Goal: Find specific page/section: Find specific page/section

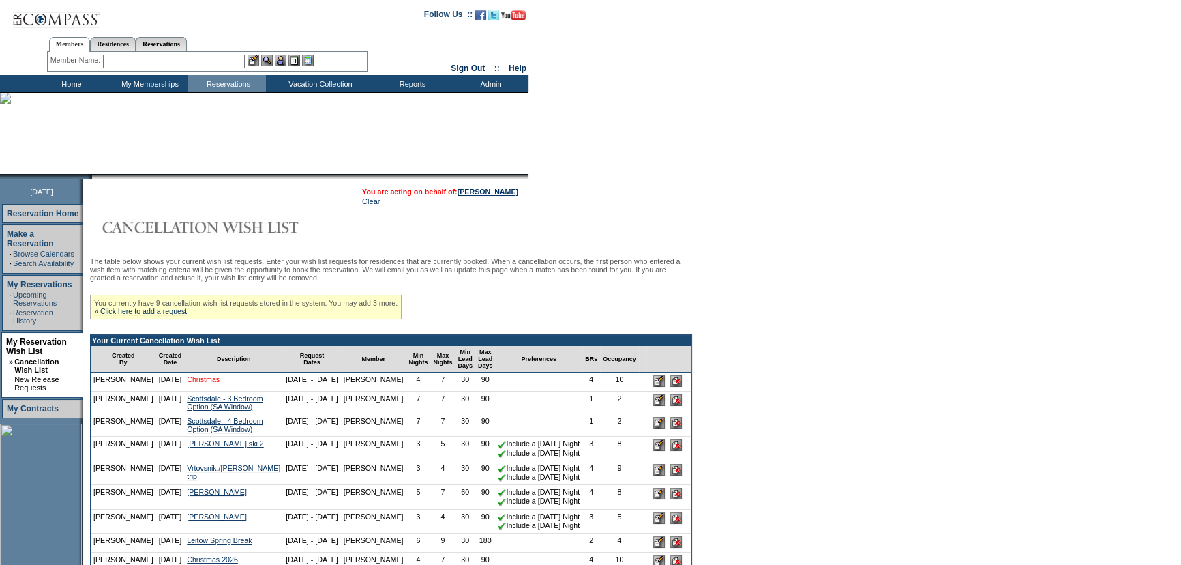
click at [195, 383] on link "Christmas" at bounding box center [203, 379] width 33 height 8
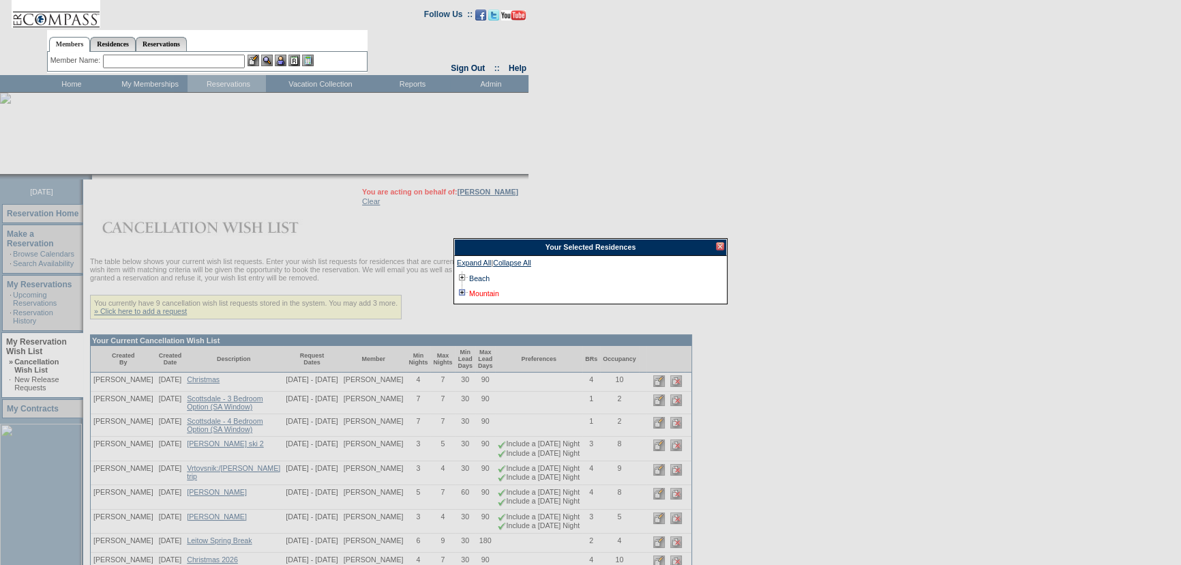
click at [484, 293] on link "Mountain" at bounding box center [484, 293] width 30 height 8
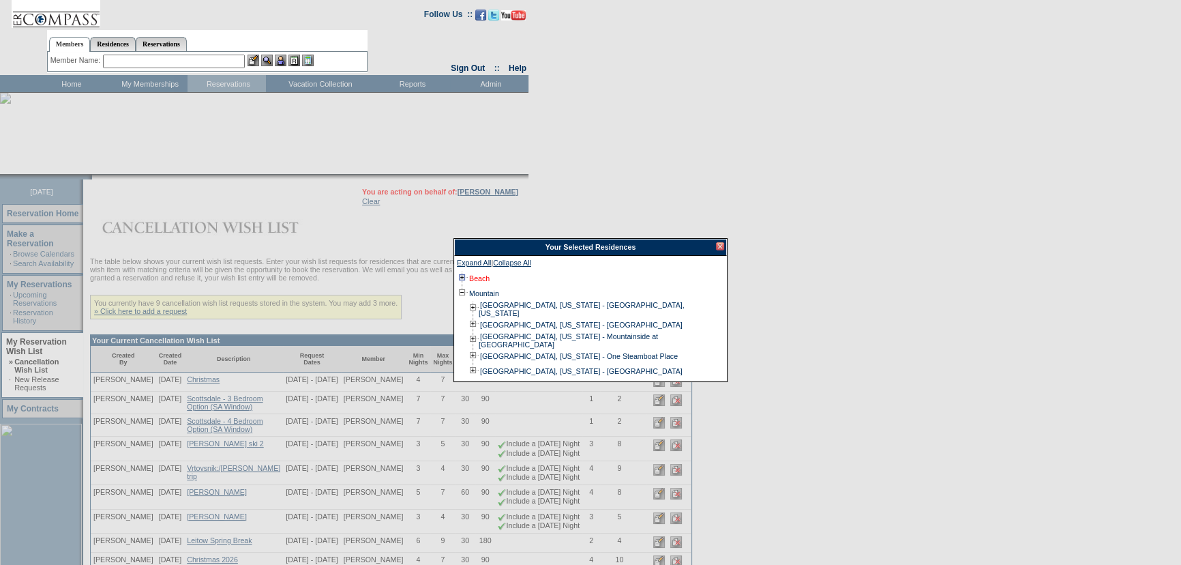
click at [482, 275] on link "Beach" at bounding box center [479, 278] width 20 height 8
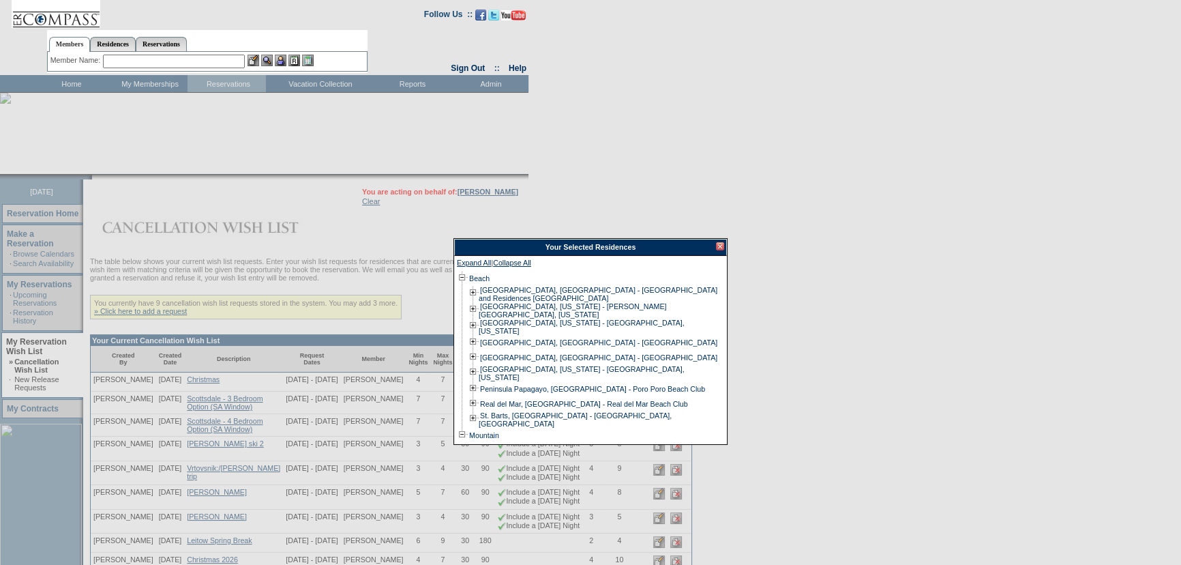
click at [717, 245] on div at bounding box center [720, 246] width 8 height 8
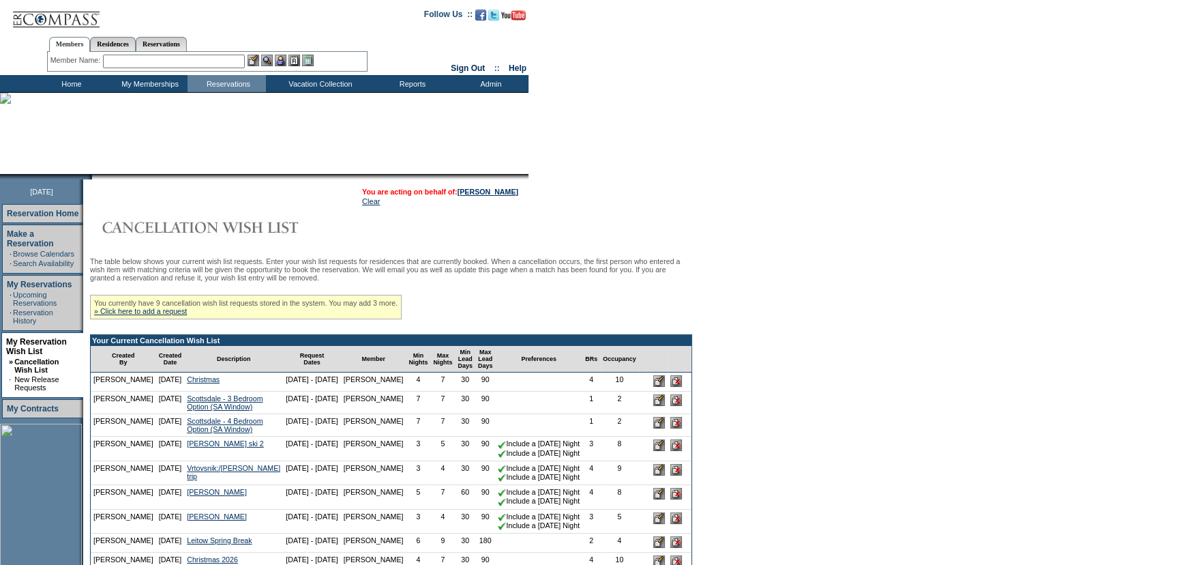
click at [812, 198] on form "Follow Us ::" at bounding box center [590, 545] width 1181 height 1090
click at [816, 191] on form "Follow Us ::" at bounding box center [590, 545] width 1181 height 1090
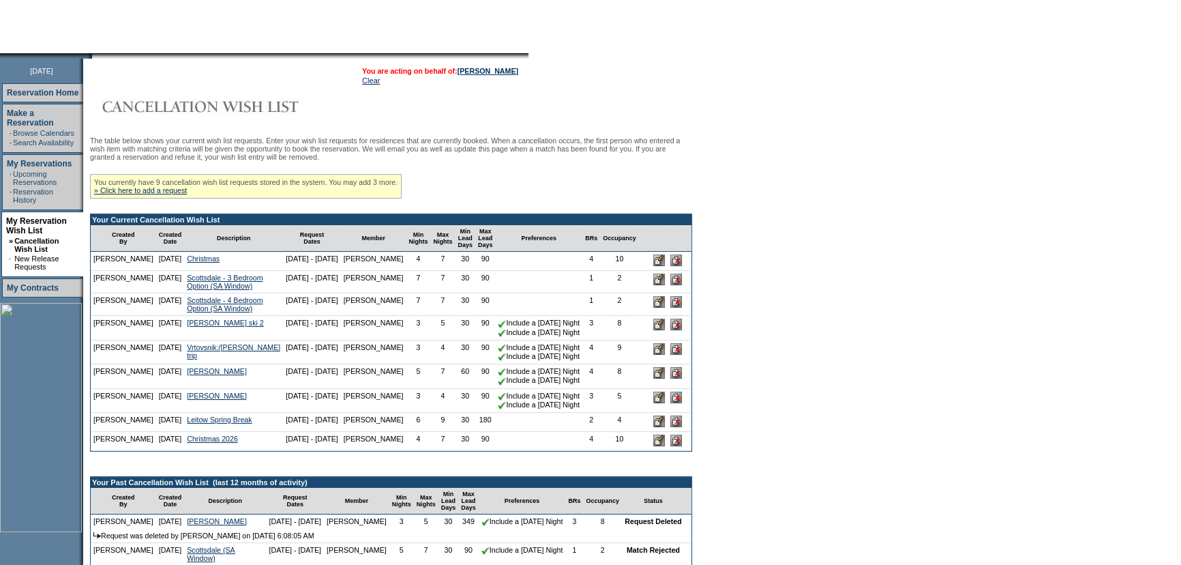
scroll to position [123, 0]
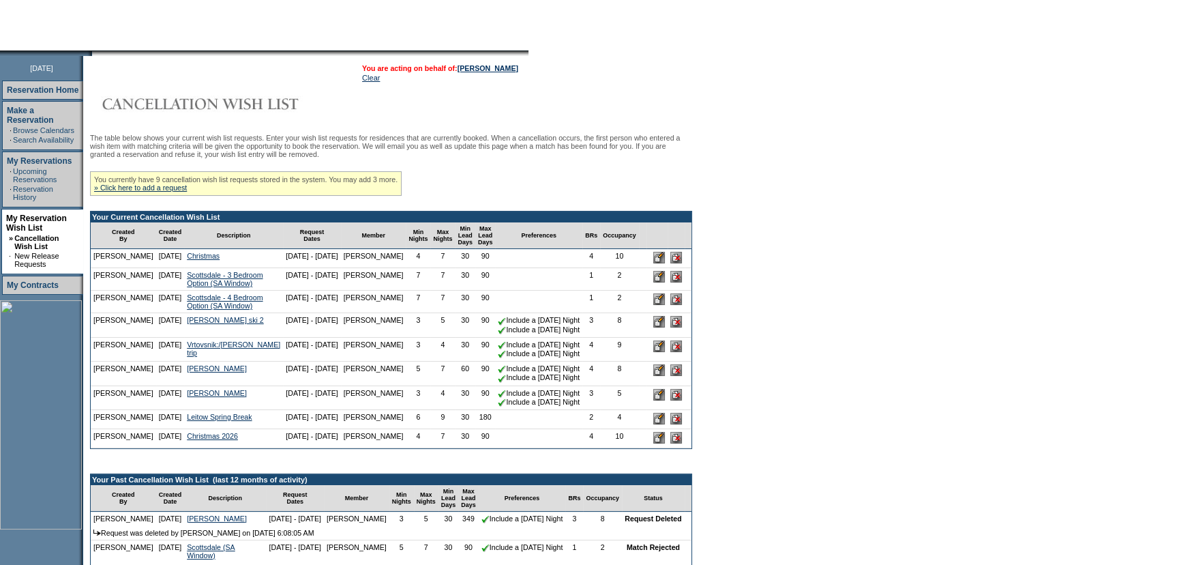
click at [807, 191] on form "Follow Us ::" at bounding box center [590, 422] width 1181 height 1090
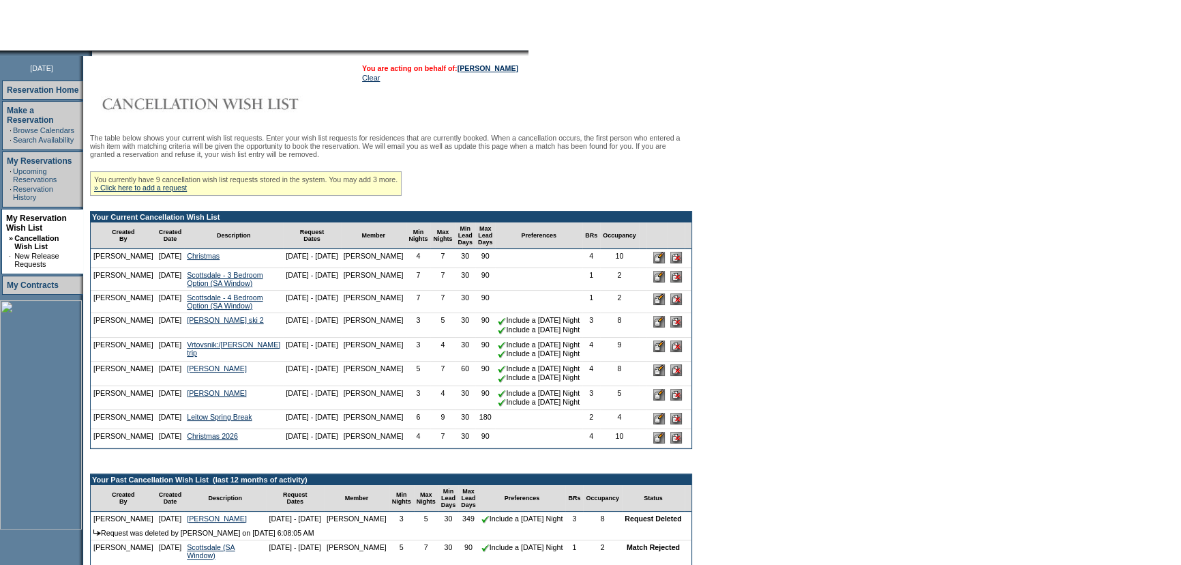
click at [808, 191] on form "Follow Us ::" at bounding box center [590, 422] width 1181 height 1090
click at [878, 308] on form "Follow Us ::" at bounding box center [590, 422] width 1181 height 1090
click at [653, 424] on input "image" at bounding box center [659, 419] width 12 height 12
